Goal: Task Accomplishment & Management: Manage account settings

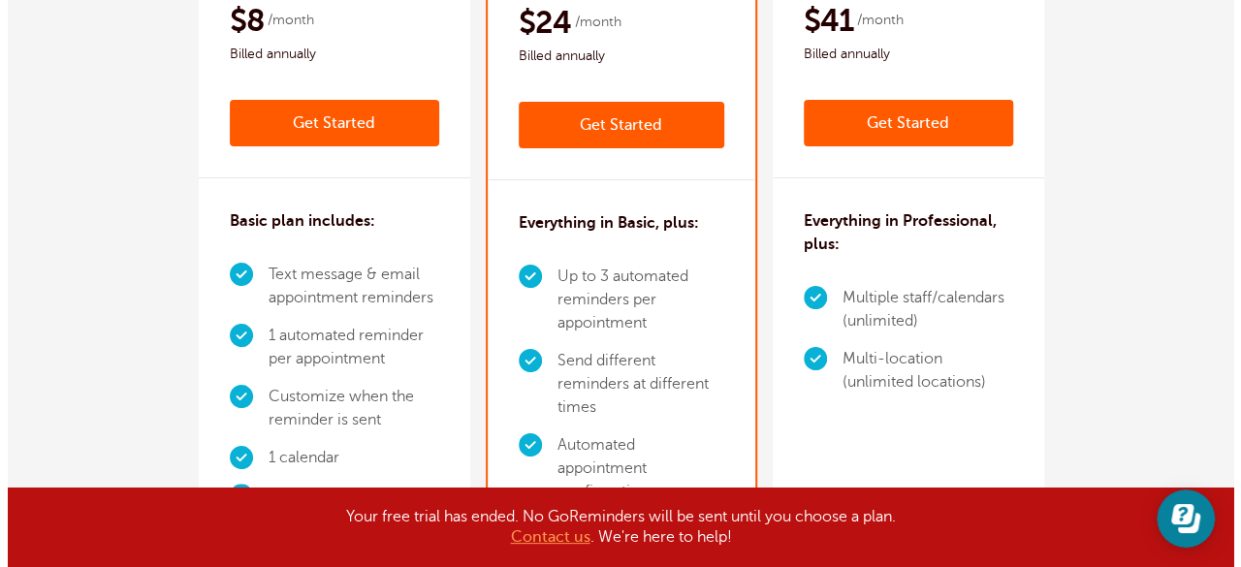
scroll to position [390, 0]
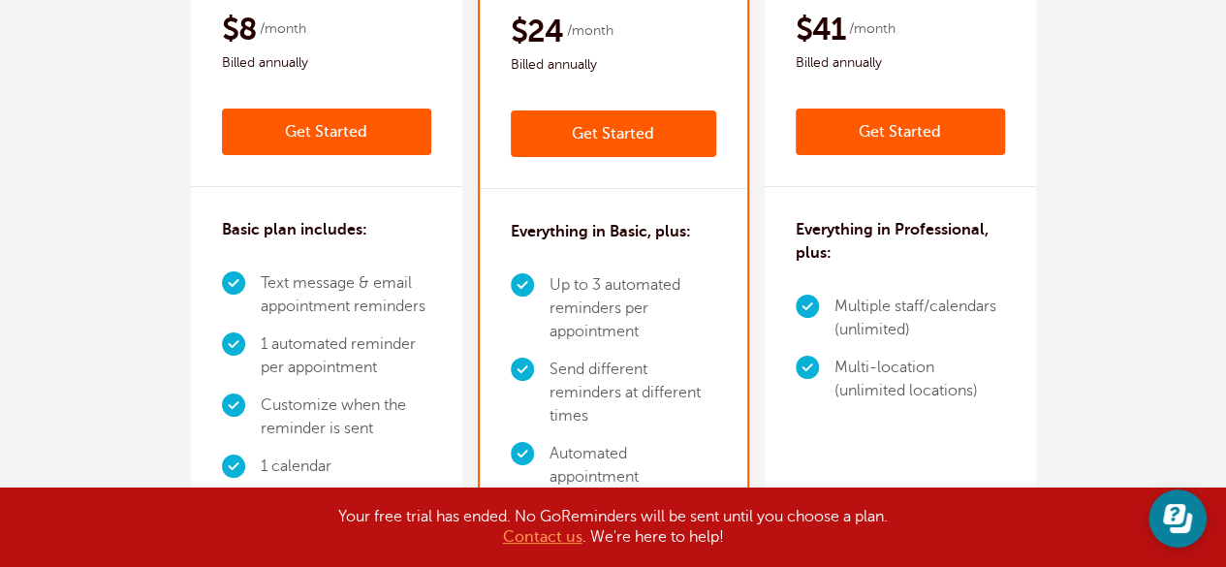
click at [542, 139] on link "Get Started" at bounding box center [614, 134] width 206 height 47
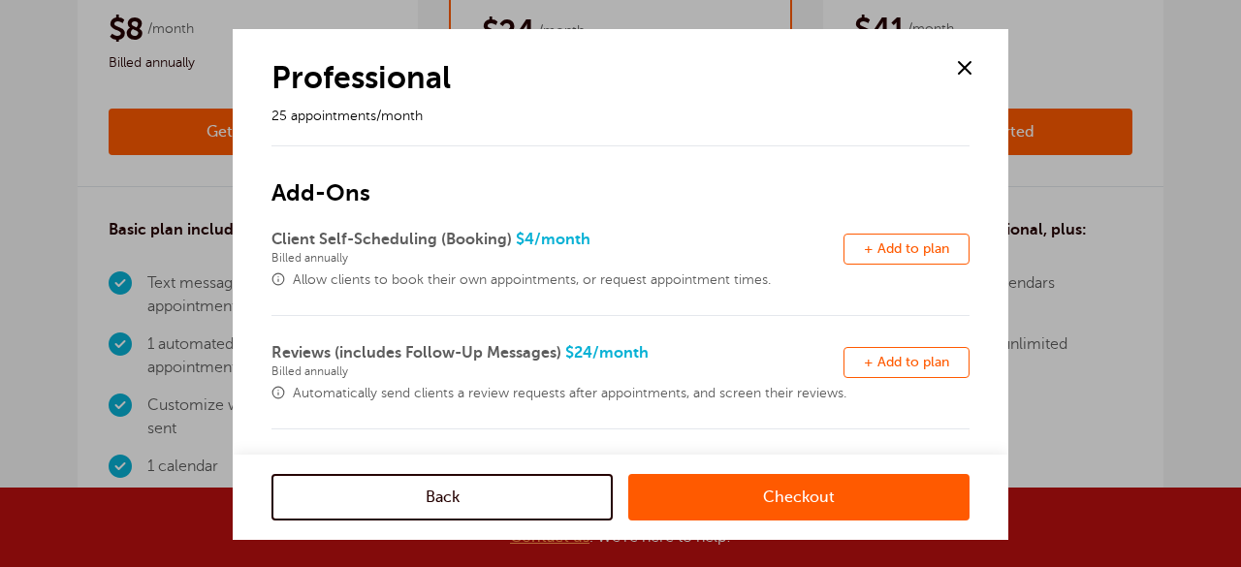
click at [803, 492] on link "Checkout" at bounding box center [798, 497] width 341 height 47
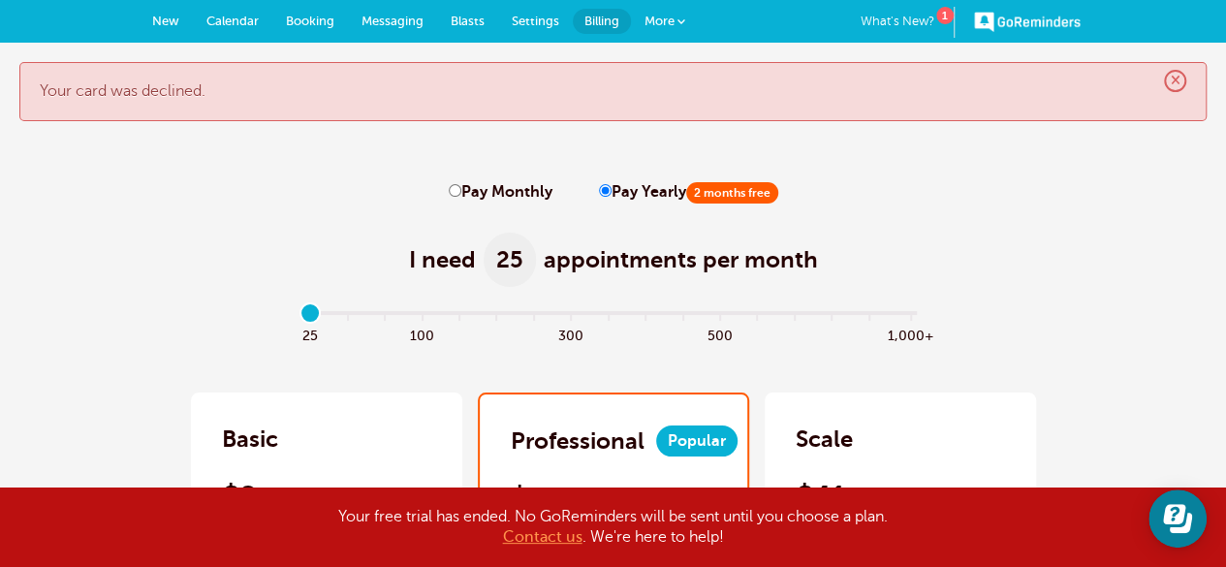
click at [365, 22] on span "Messaging" at bounding box center [393, 21] width 62 height 15
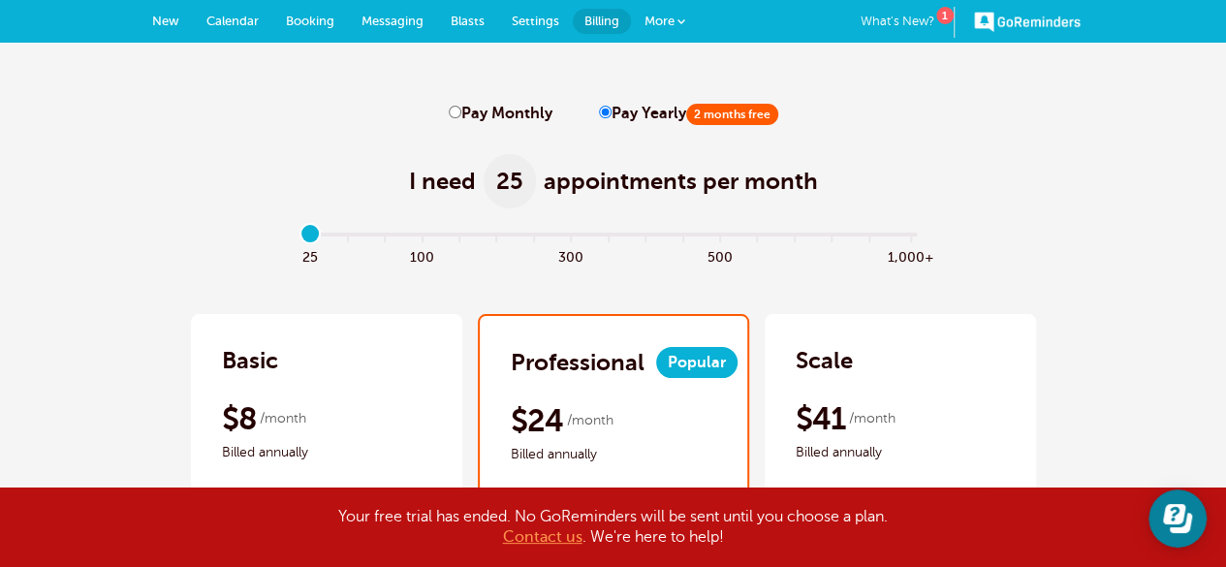
click at [1041, 28] on link "GoReminders" at bounding box center [1027, 21] width 107 height 43
click at [681, 30] on link "More" at bounding box center [665, 22] width 68 height 44
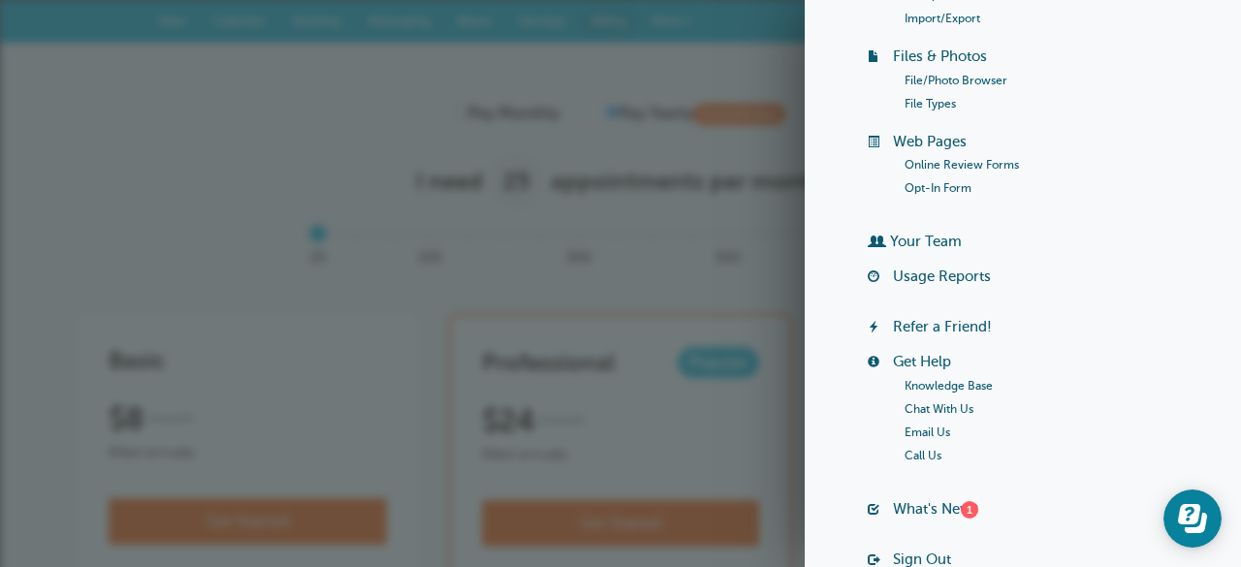
scroll to position [368, 0]
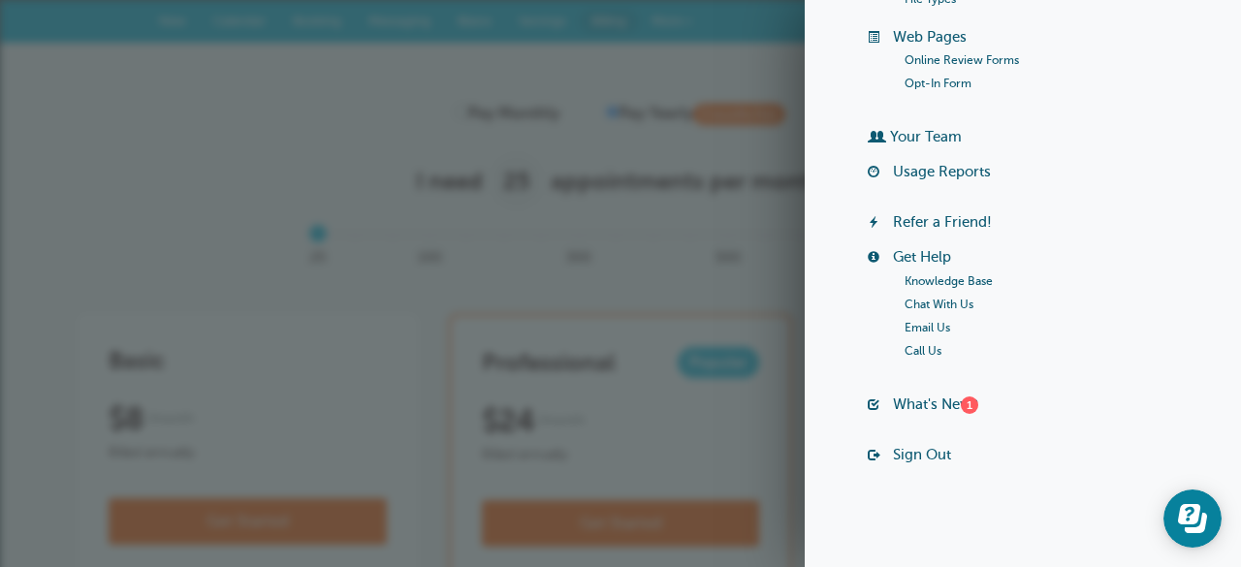
click at [895, 443] on div "Welcome Center Billing Payment Requests Customers Search List Groups Import/Exp…" at bounding box center [1023, 87] width 368 height 787
click at [897, 450] on link "Sign Out" at bounding box center [922, 455] width 58 height 16
